Goal: Task Accomplishment & Management: Complete application form

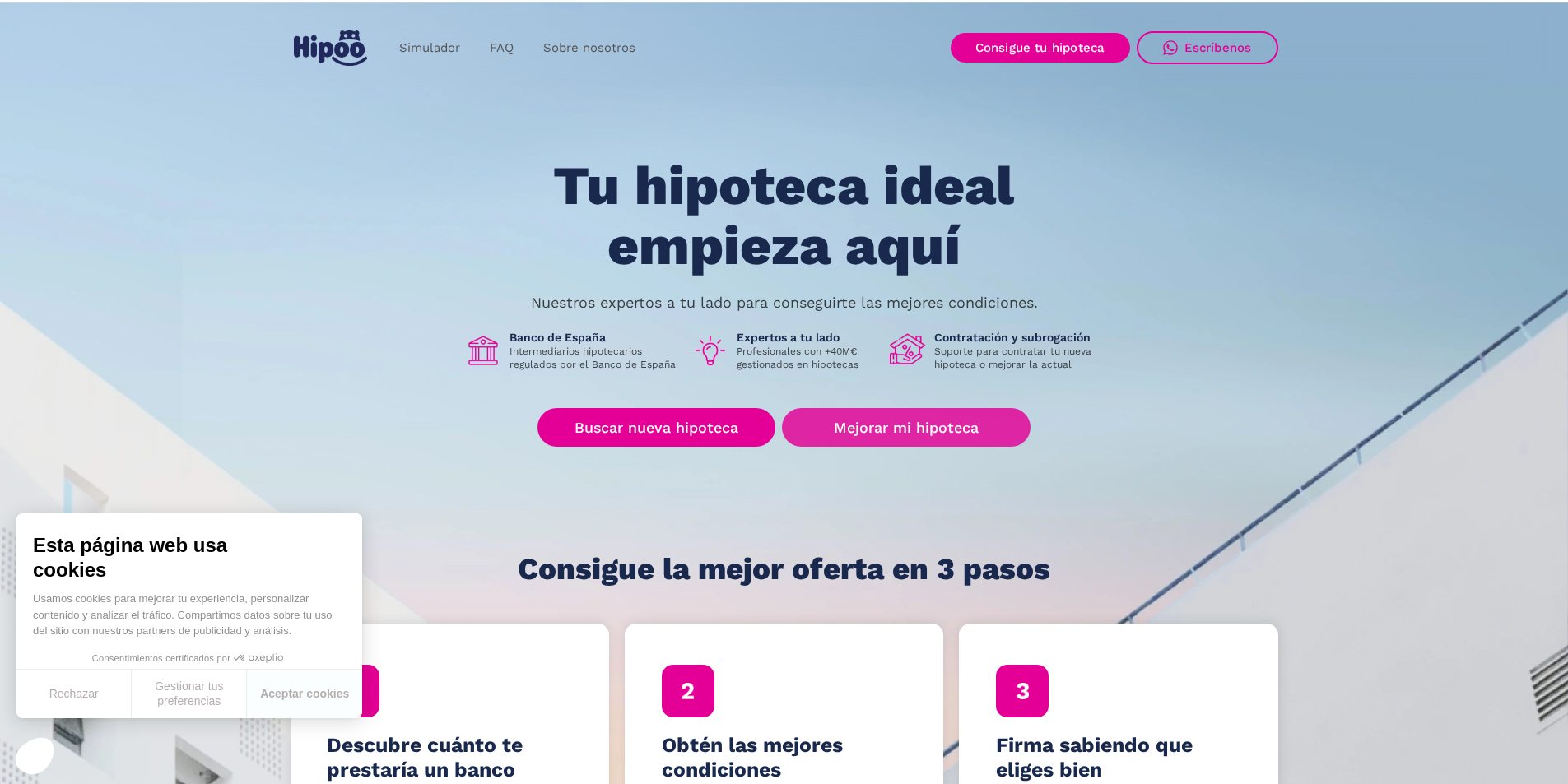
click at [674, 451] on div "Tu hipoteca ideal empieza aquí Nuestros expertos a tu lado para conseguirte las…" at bounding box center [784, 371] width 988 height 430
drag, startPoint x: 681, startPoint y: 442, endPoint x: 693, endPoint y: 438, distance: 12.6
click at [682, 441] on link "Buscar nueva hipoteca" at bounding box center [656, 427] width 238 height 38
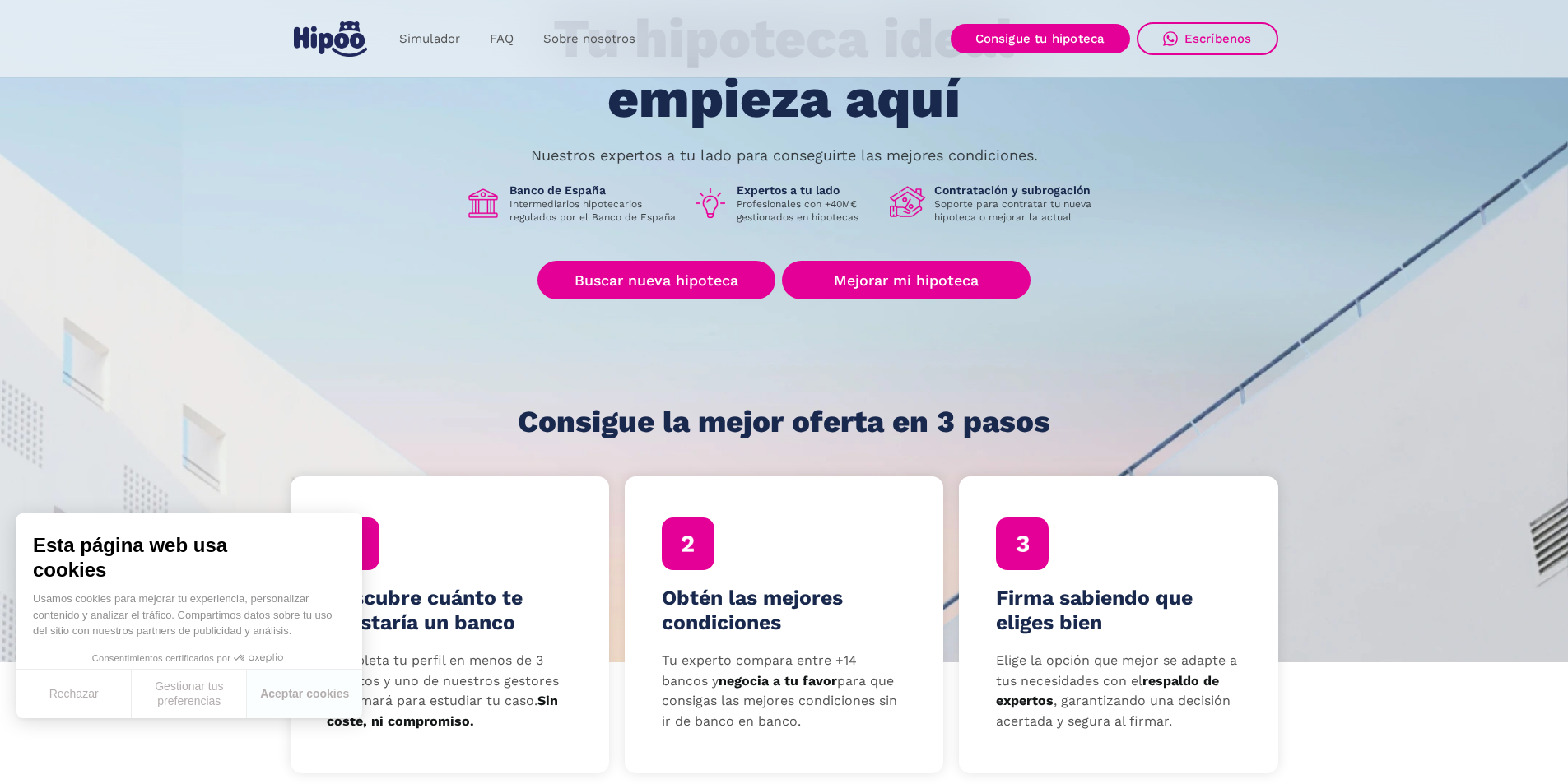
scroll to position [246, 0]
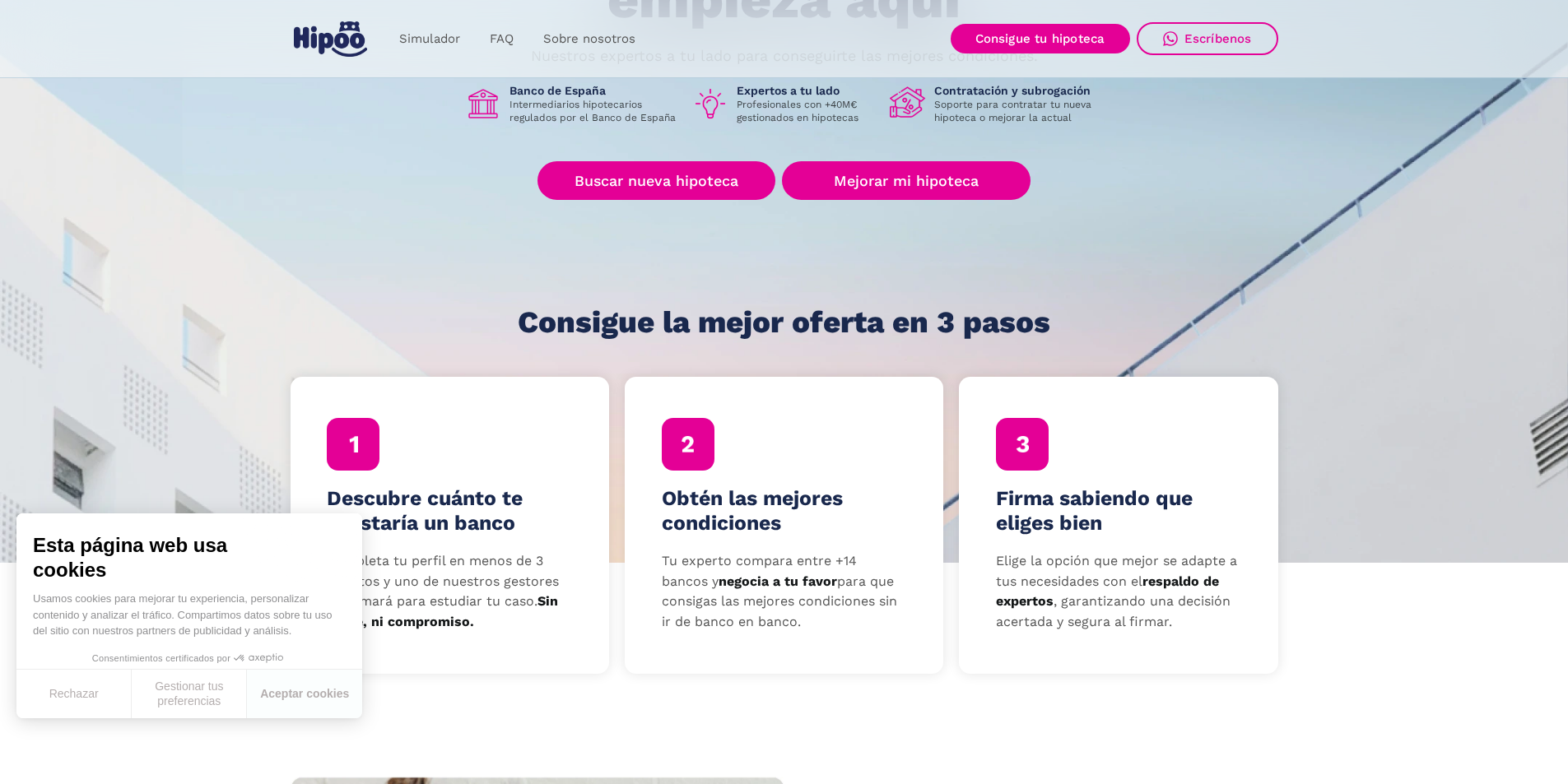
click at [690, 204] on div "Tu hipoteca ideal empieza aquí Nuestros expertos a tu lado para conseguirte las…" at bounding box center [784, 124] width 988 height 430
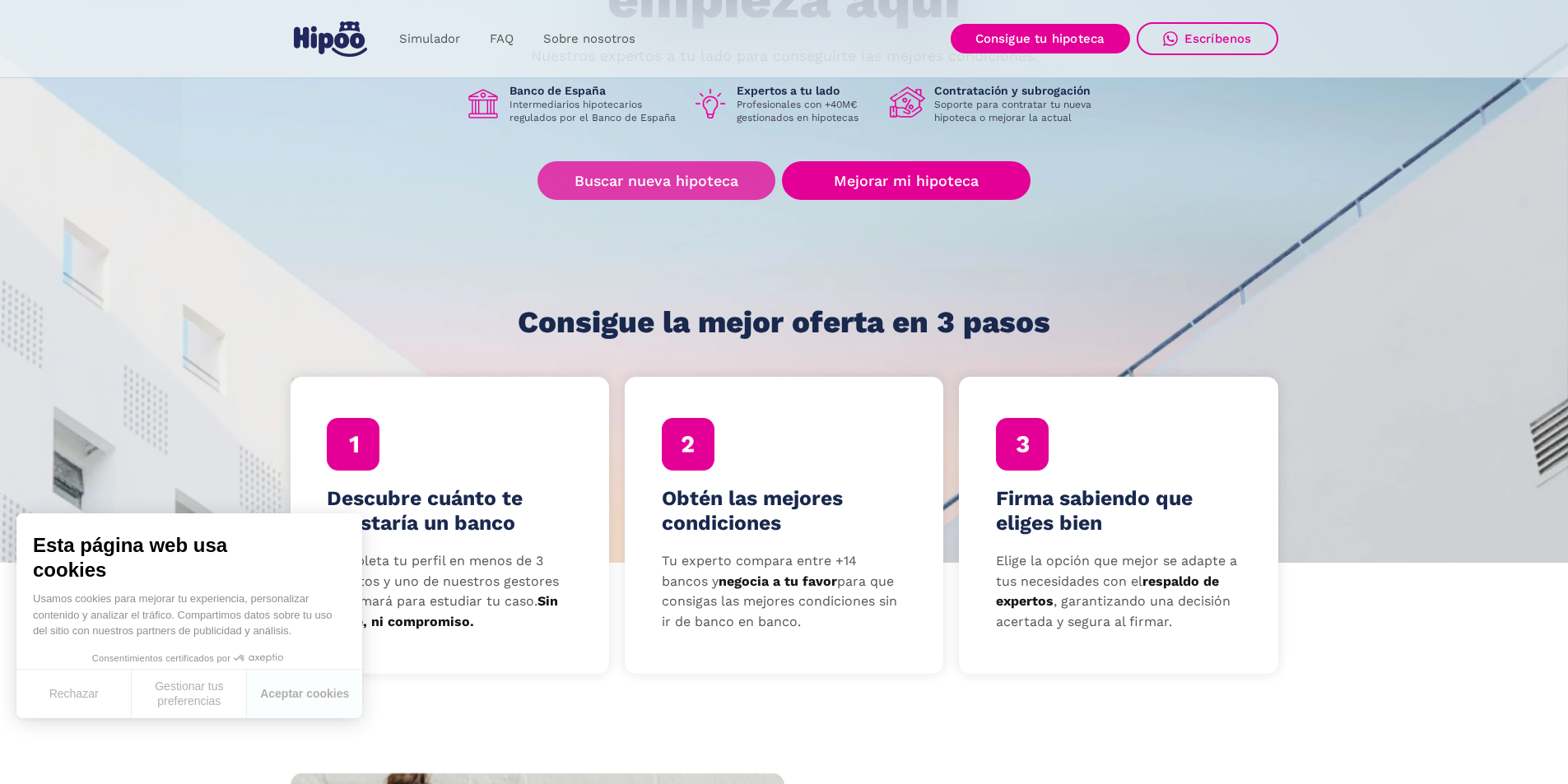
click at [697, 197] on link "Buscar nueva hipoteca" at bounding box center [656, 180] width 238 height 38
